Goal: Task Accomplishment & Management: Understand process/instructions

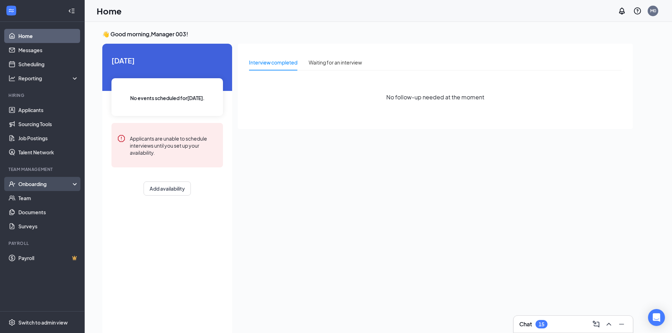
click at [28, 182] on div "Onboarding" at bounding box center [45, 184] width 54 height 7
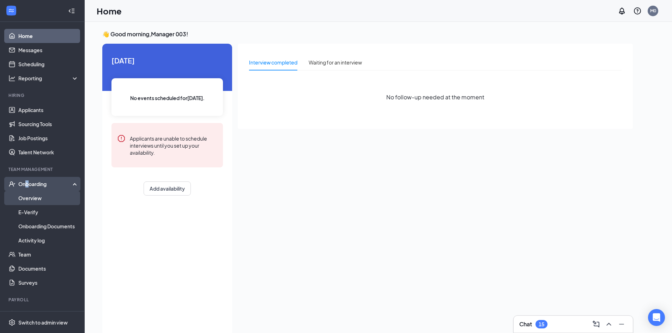
click at [29, 193] on link "Overview" at bounding box center [48, 198] width 60 height 14
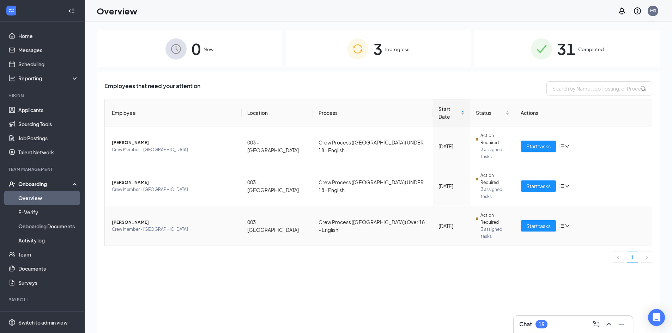
click at [565, 223] on icon "bars" at bounding box center [562, 226] width 6 height 6
click at [141, 219] on span "[PERSON_NAME]" at bounding box center [174, 222] width 124 height 7
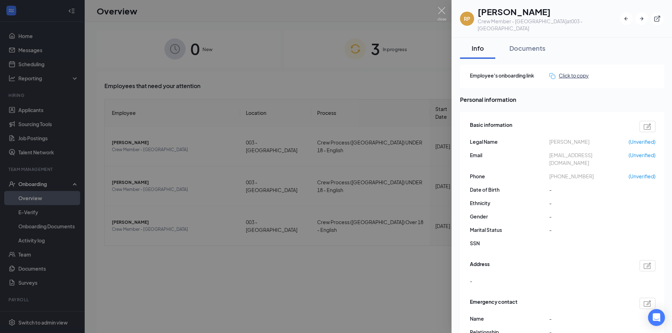
click at [576, 72] on div "Click to copy" at bounding box center [569, 76] width 40 height 8
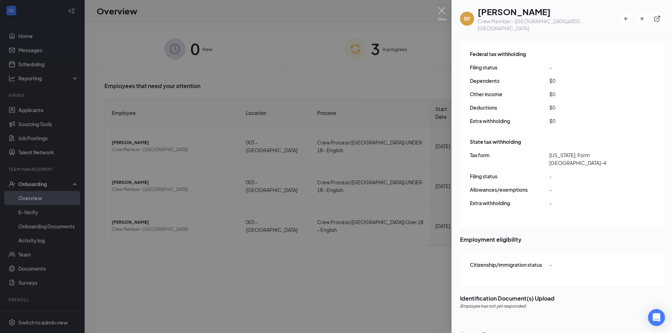
scroll to position [640, 0]
click at [382, 239] on div at bounding box center [336, 166] width 672 height 333
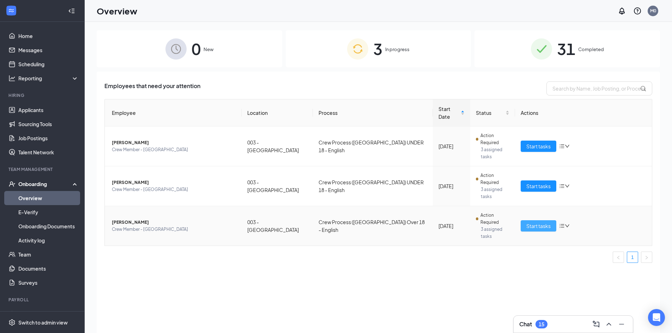
click at [535, 222] on span "Start tasks" at bounding box center [538, 226] width 24 height 8
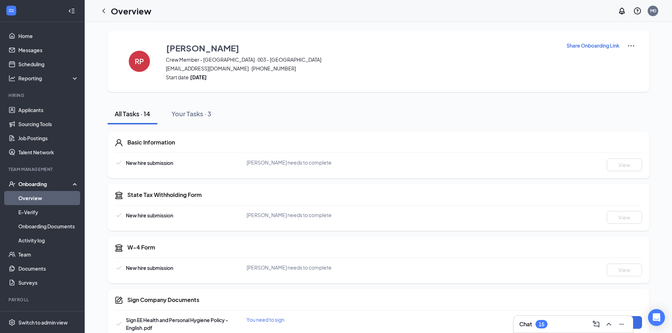
click at [589, 42] on button "Share Onboarding Link" at bounding box center [593, 46] width 54 height 8
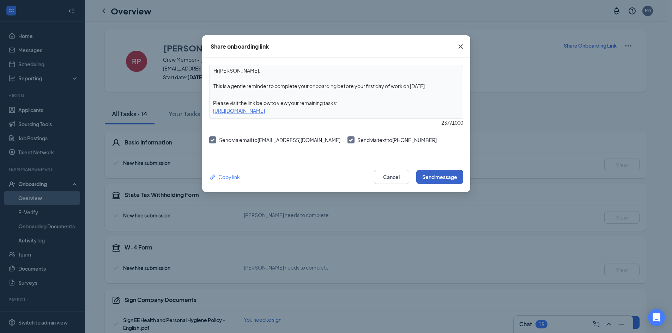
click at [440, 176] on button "Send message" at bounding box center [439, 177] width 47 height 14
